Goal: Check status: Check status

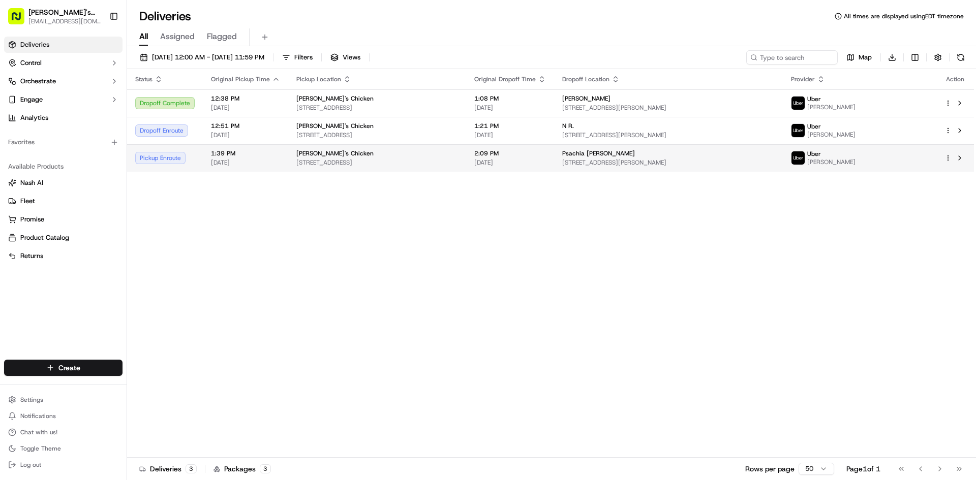
click at [458, 152] on div "[PERSON_NAME]'s Chicken" at bounding box center [377, 153] width 162 height 8
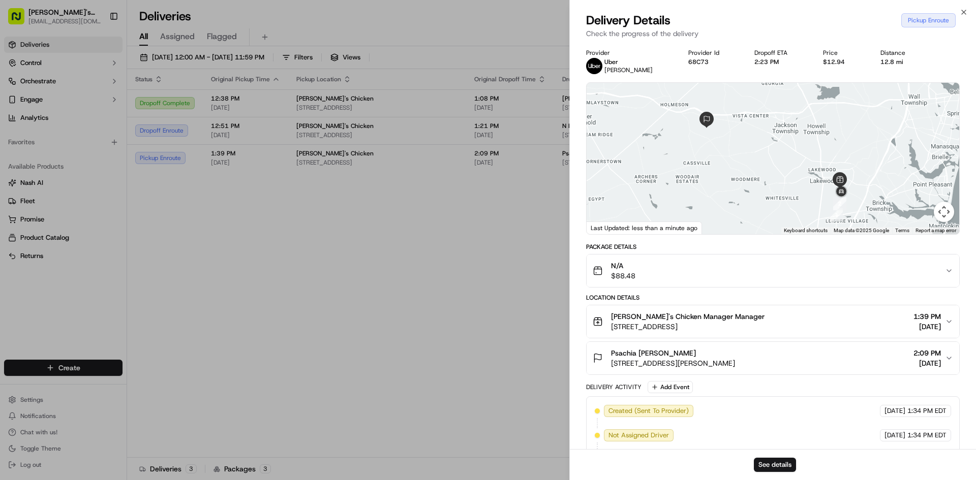
click at [959, 12] on div "Delivery Details Pickup Enroute" at bounding box center [773, 20] width 374 height 16
click at [963, 10] on icon "button" at bounding box center [964, 12] width 8 height 8
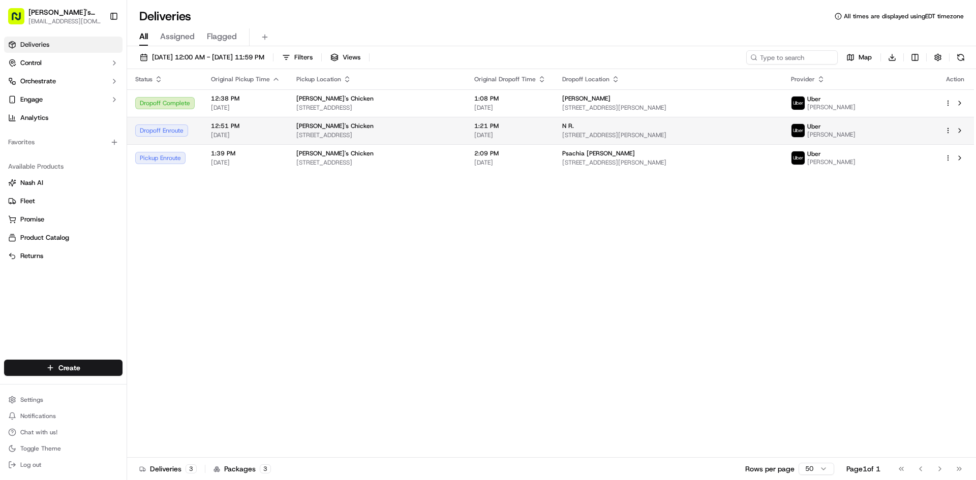
click at [451, 133] on span "[STREET_ADDRESS]" at bounding box center [377, 135] width 162 height 8
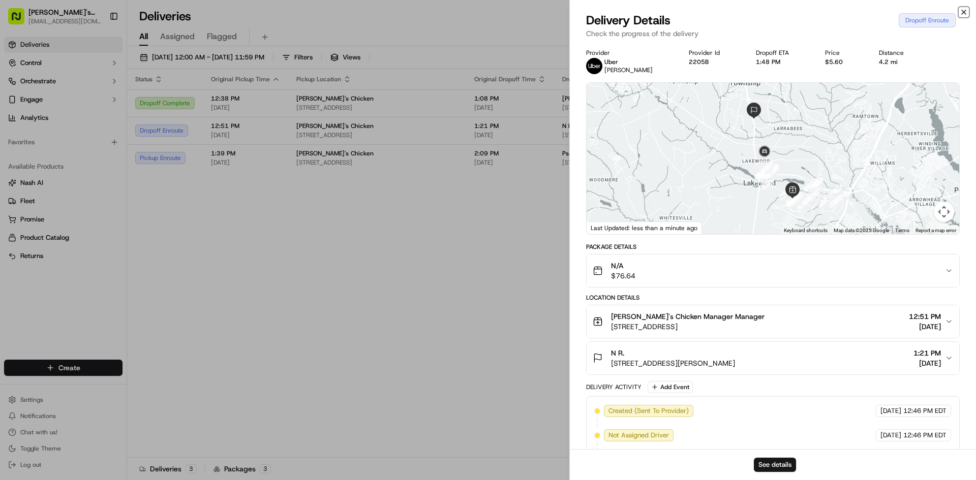
click at [964, 12] on icon "button" at bounding box center [964, 12] width 8 height 8
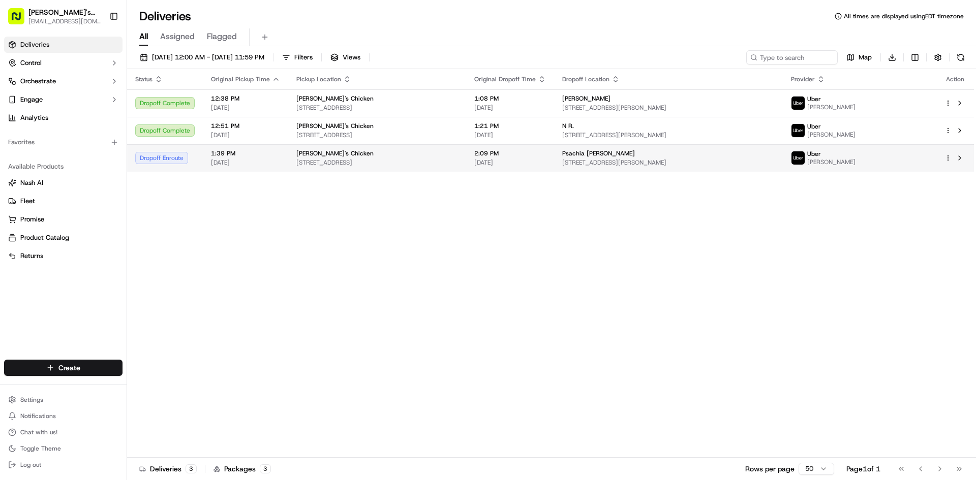
click at [399, 166] on span "[STREET_ADDRESS]" at bounding box center [377, 163] width 162 height 8
